Goal: Information Seeking & Learning: Learn about a topic

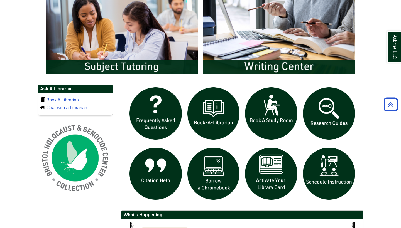
scroll to position [312, 0]
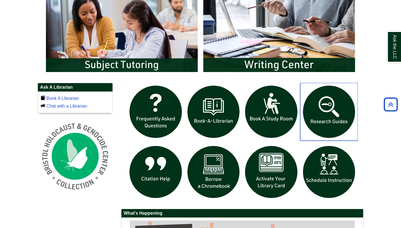
click at [337, 115] on img "slideshow" at bounding box center [329, 112] width 58 height 58
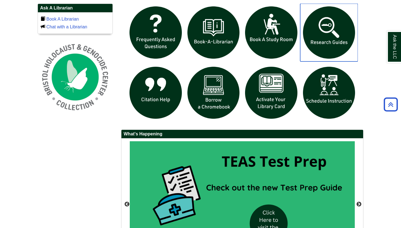
scroll to position [392, 0]
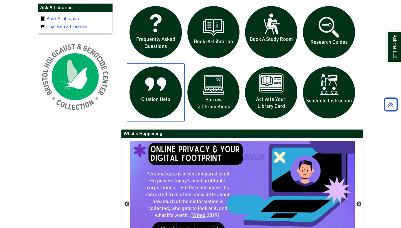
click at [150, 98] on img "slideshow" at bounding box center [156, 93] width 58 height 58
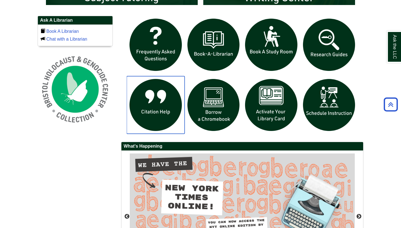
scroll to position [379, 0]
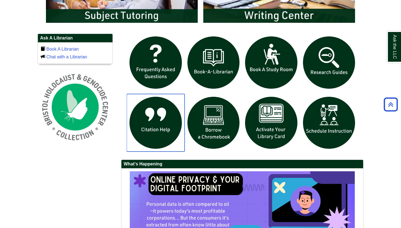
click at [149, 125] on img "slideshow" at bounding box center [156, 123] width 58 height 58
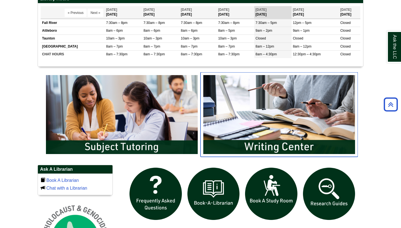
click at [266, 136] on img "slideshow" at bounding box center [279, 114] width 157 height 85
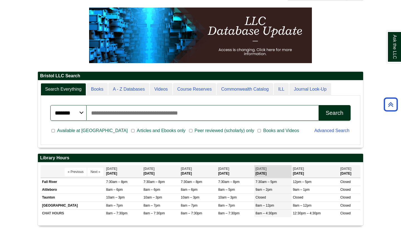
scroll to position [67, 325]
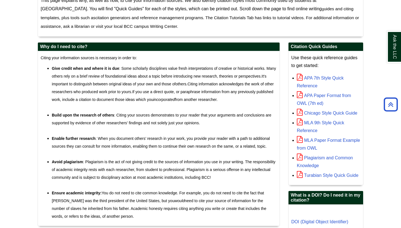
scroll to position [53, 0]
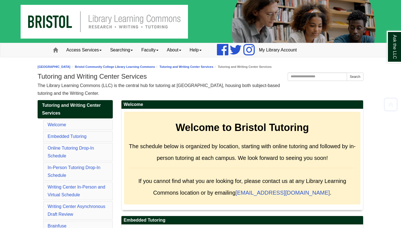
scroll to position [2571, 0]
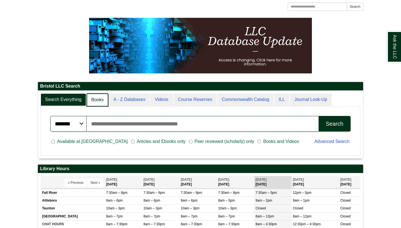
scroll to position [3, 3]
click at [101, 101] on link "Books" at bounding box center [98, 100] width 22 height 13
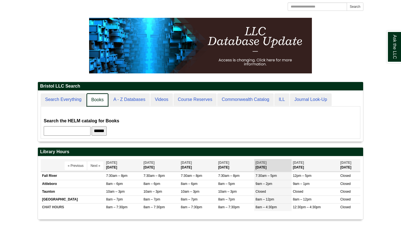
scroll to position [51, 325]
click at [74, 100] on link "Search Everything" at bounding box center [64, 100] width 46 height 13
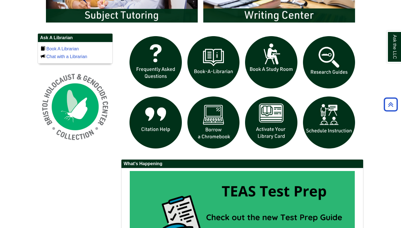
scroll to position [362, 0]
click at [325, 128] on img "slideshow" at bounding box center [329, 123] width 58 height 58
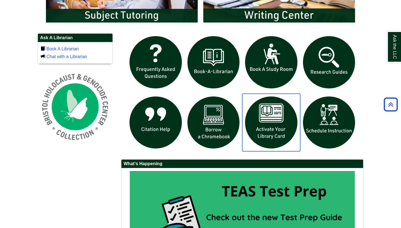
click at [276, 118] on img "slideshow" at bounding box center [271, 123] width 58 height 58
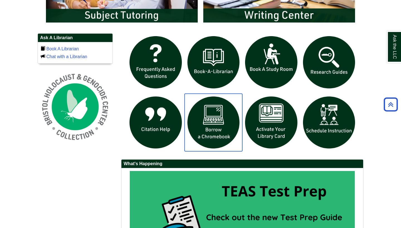
click at [212, 116] on img "slideshow" at bounding box center [214, 123] width 58 height 58
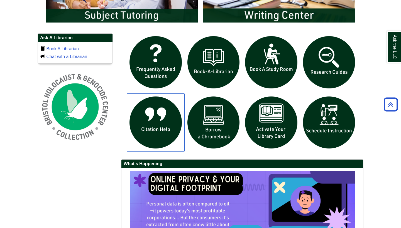
click at [168, 120] on img "slideshow" at bounding box center [156, 123] width 58 height 58
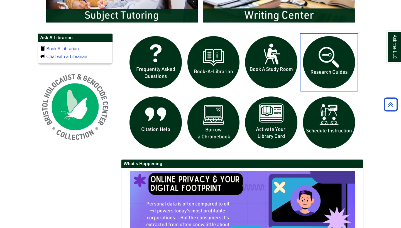
click at [333, 66] on img "slideshow" at bounding box center [329, 62] width 58 height 58
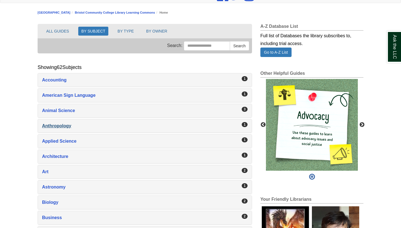
scroll to position [60, 0]
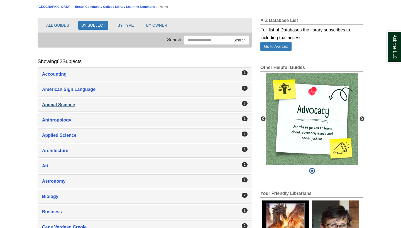
click at [69, 105] on div "Animal Science , 3 guides" at bounding box center [145, 105] width 206 height 8
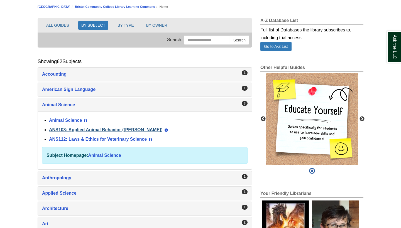
click at [73, 130] on link "ANS103: Applied Animal Behavior (Winokur)" at bounding box center [106, 130] width 114 height 5
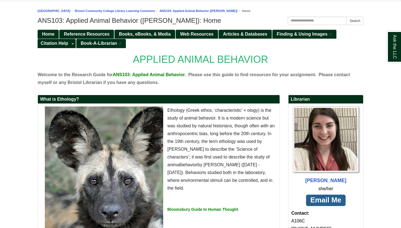
scroll to position [57, 0]
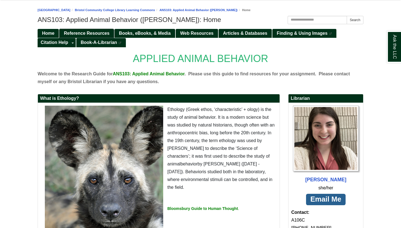
click at [96, 33] on span "Reference Resources" at bounding box center [87, 33] width 46 height 5
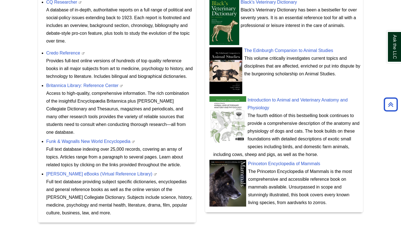
scroll to position [239, 0]
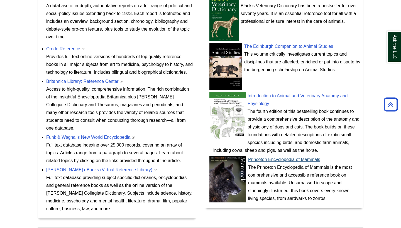
click at [261, 160] on link "Princeton Encyclopedia of Mammals" at bounding box center [284, 159] width 72 height 5
